Goal: Information Seeking & Learning: Learn about a topic

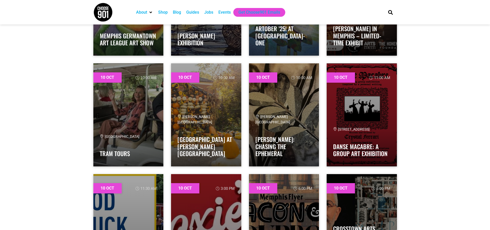
scroll to position [3578, 0]
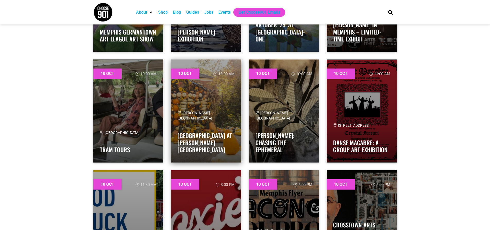
click at [202, 127] on div "[PERSON_NAME][GEOGRAPHIC_DATA] at [PERSON_NAME][GEOGRAPHIC_DATA]" at bounding box center [206, 133] width 57 height 46
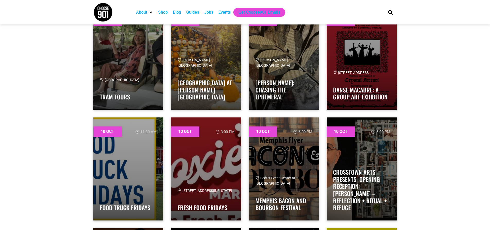
scroll to position [3656, 0]
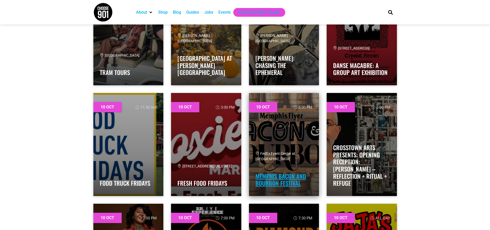
click at [291, 180] on link "Memphis Bacon and Bourbon Festival" at bounding box center [281, 180] width 51 height 16
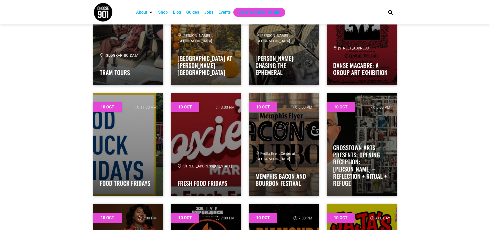
scroll to position [3681, 0]
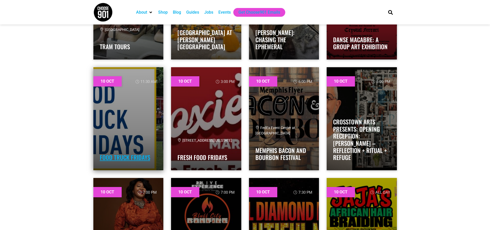
click at [122, 156] on link "Food Truck Fridays" at bounding box center [125, 157] width 50 height 9
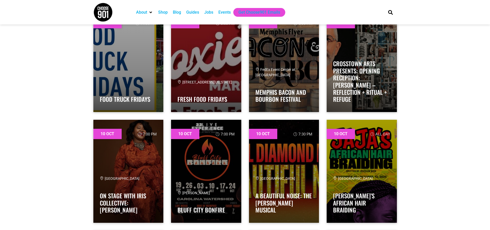
scroll to position [3759, 0]
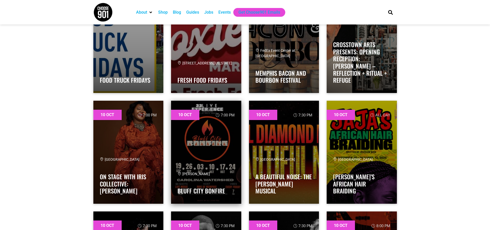
click at [193, 181] on div "[GEOGRAPHIC_DATA] Bonfire" at bounding box center [206, 184] width 57 height 26
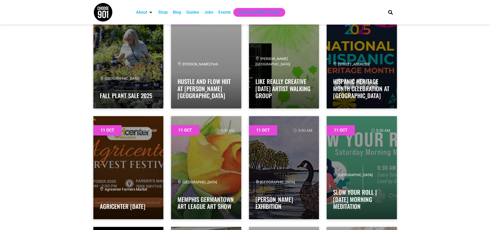
scroll to position [4196, 0]
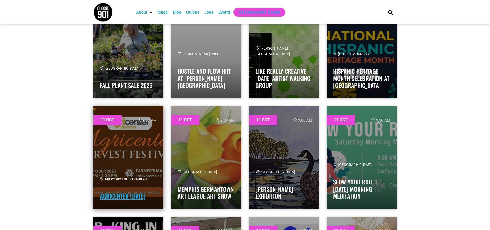
click at [110, 192] on link "Agricenter [DATE]" at bounding box center [123, 196] width 46 height 9
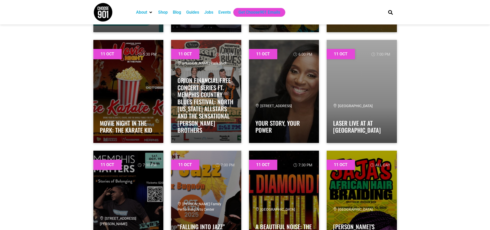
scroll to position [4917, 0]
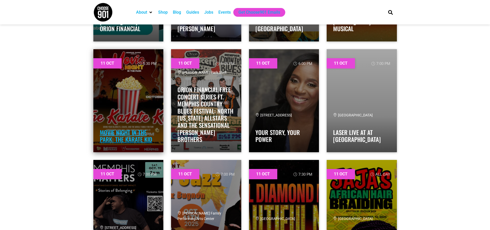
click at [115, 136] on link "Movie Night in the Park: The Karate Kid" at bounding box center [126, 136] width 53 height 16
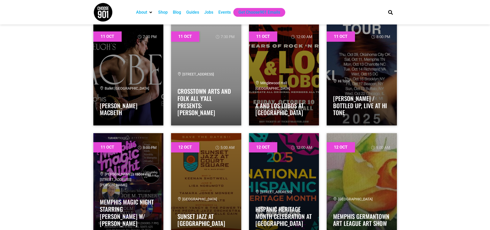
scroll to position [5174, 0]
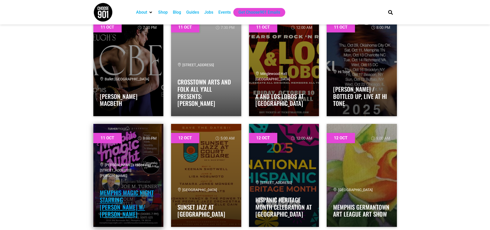
click at [121, 200] on link "Memphis Magic Night starring [PERSON_NAME] w/ [PERSON_NAME]" at bounding box center [127, 203] width 54 height 30
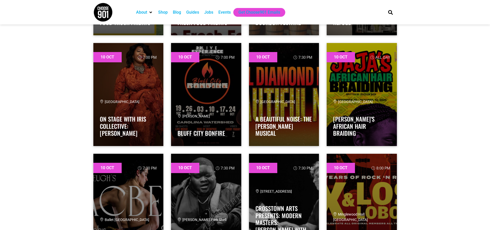
scroll to position [3810, 0]
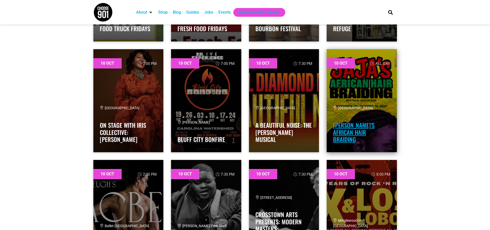
click at [348, 136] on link "[PERSON_NAME]’s African Hair Braiding" at bounding box center [353, 132] width 41 height 23
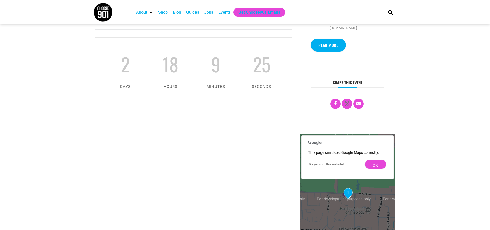
scroll to position [257, 0]
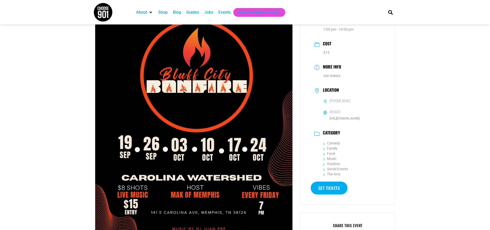
scroll to position [77, 0]
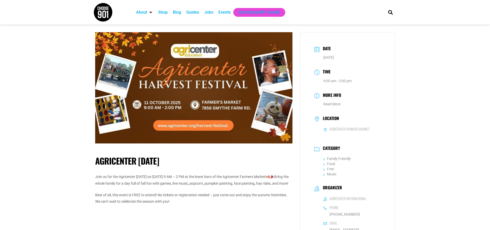
click at [177, 124] on img at bounding box center [193, 87] width 197 height 111
click at [171, 128] on img at bounding box center [193, 87] width 197 height 111
click at [171, 125] on img at bounding box center [193, 87] width 197 height 111
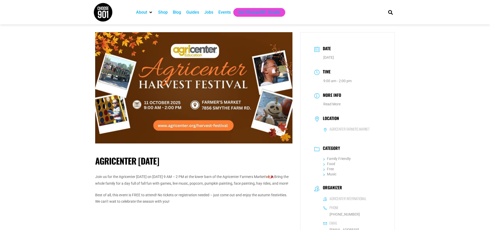
click at [171, 125] on img at bounding box center [193, 87] width 197 height 111
